Goal: Task Accomplishment & Management: Complete application form

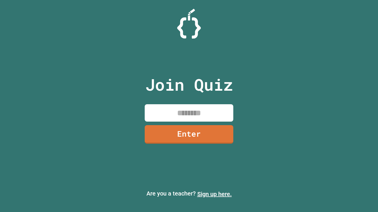
click at [214, 194] on link "Sign up here." at bounding box center [214, 194] width 35 height 7
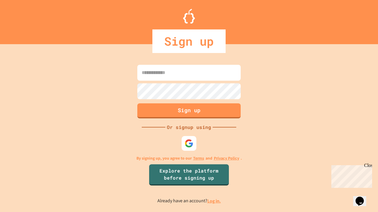
click at [214, 201] on link "Log in." at bounding box center [214, 201] width 14 height 6
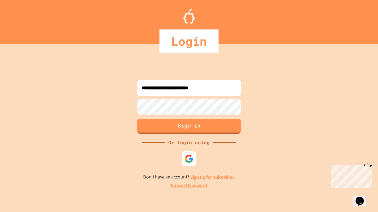
type input "**********"
